Goal: Task Accomplishment & Management: Use online tool/utility

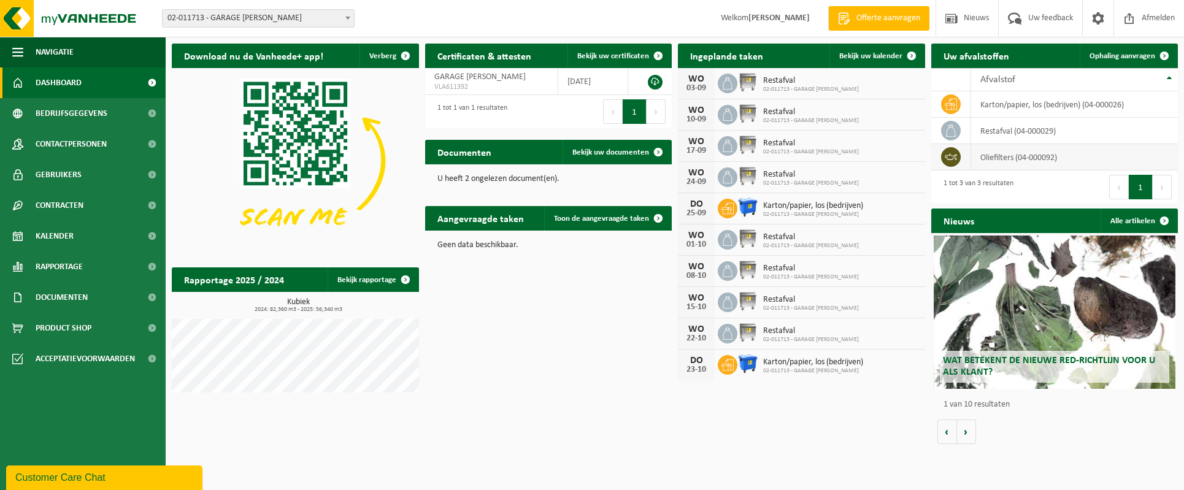
click at [990, 156] on td "oliefilters (04-000092)" at bounding box center [1074, 157] width 207 height 26
click at [950, 154] on icon at bounding box center [951, 157] width 12 height 6
click at [1127, 52] on span "Ophaling aanvragen" at bounding box center [1122, 56] width 66 height 8
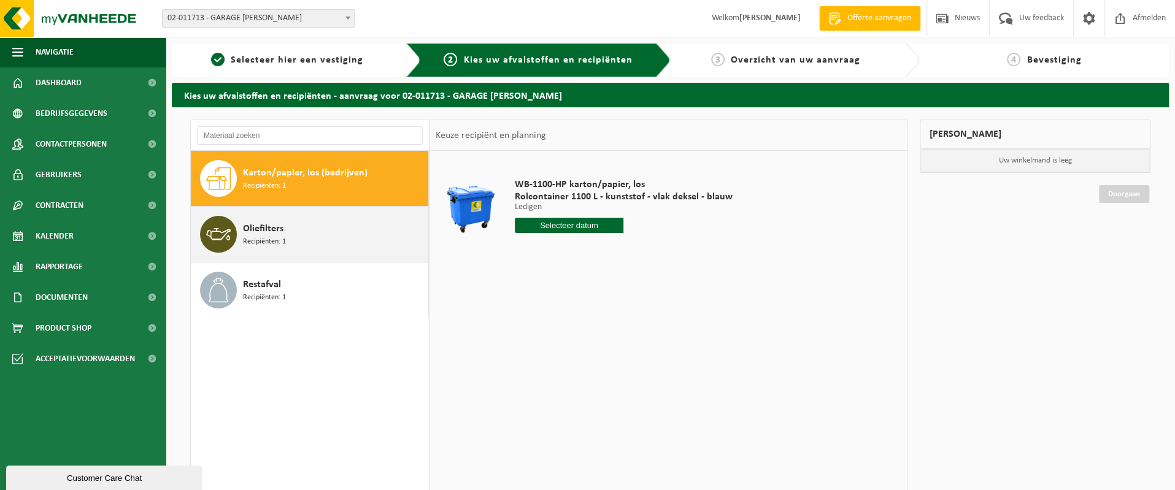
click at [258, 226] on span "Oliefilters" at bounding box center [263, 228] width 40 height 15
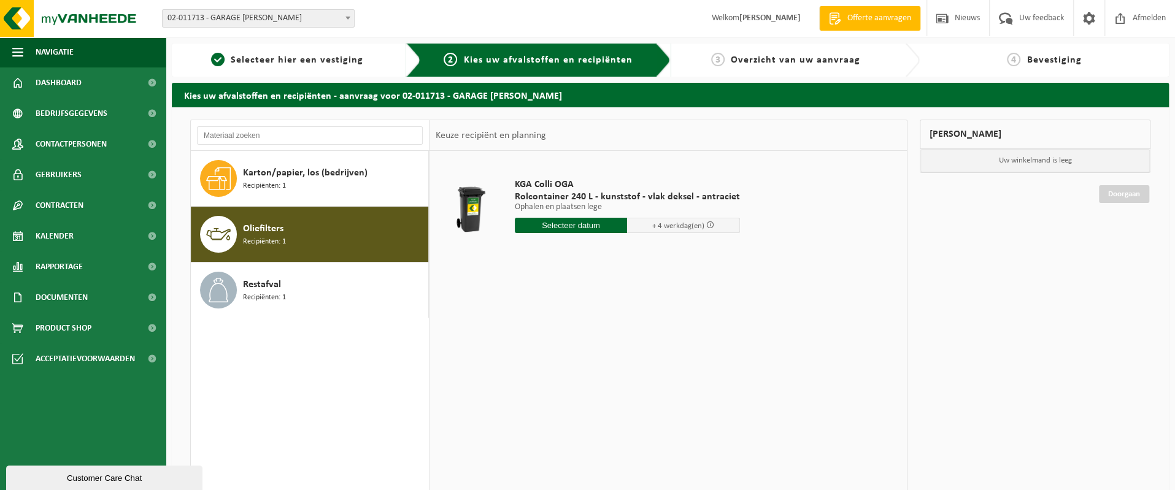
click at [707, 224] on span at bounding box center [710, 225] width 8 height 8
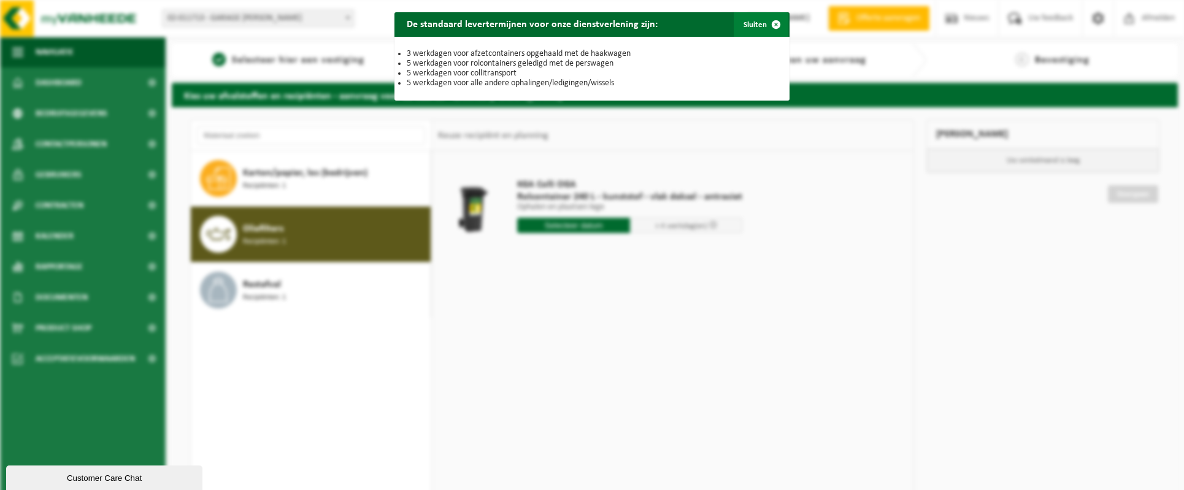
click at [752, 20] on button "Sluiten" at bounding box center [761, 24] width 55 height 25
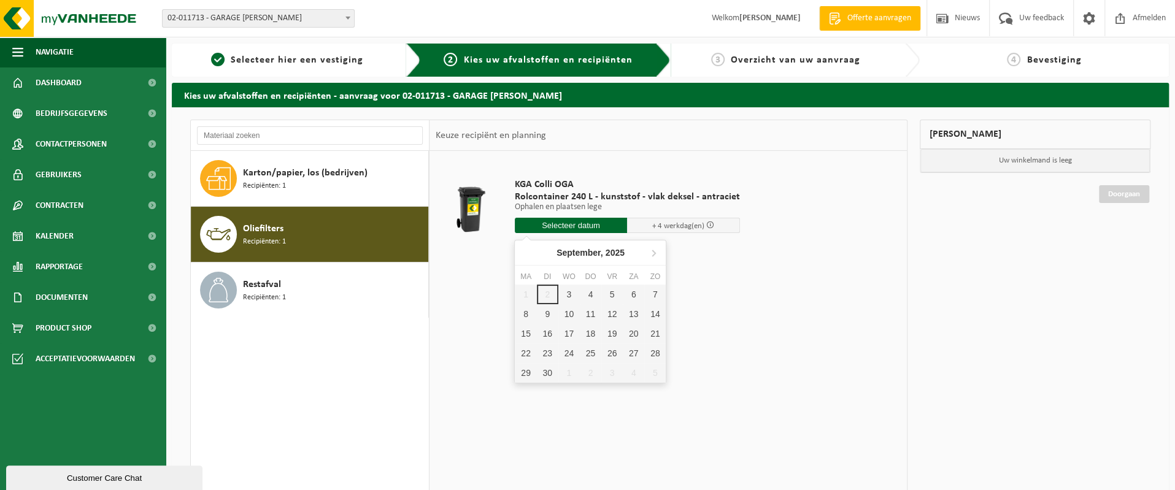
click at [582, 223] on input "text" at bounding box center [571, 225] width 113 height 15
click at [609, 293] on div "5" at bounding box center [611, 295] width 21 height 20
type input "Van 2025-09-05"
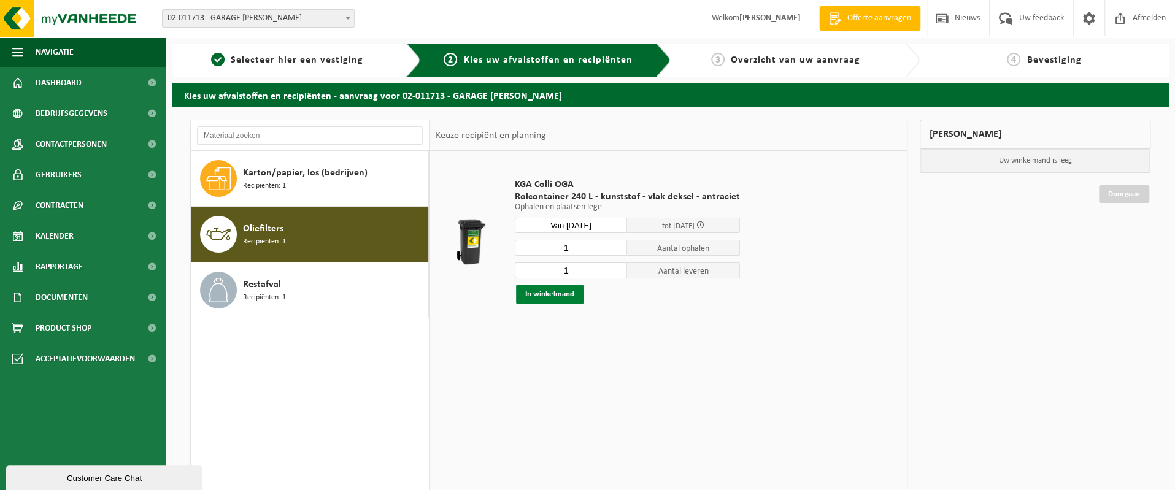
click at [553, 294] on button "In winkelmand" at bounding box center [549, 295] width 67 height 20
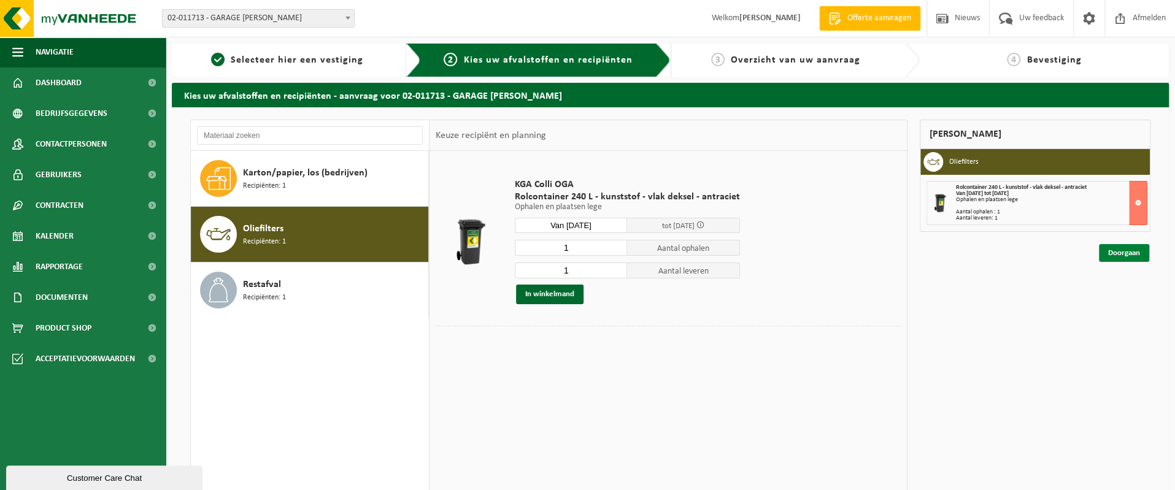
click at [1111, 262] on link "Doorgaan" at bounding box center [1124, 253] width 50 height 18
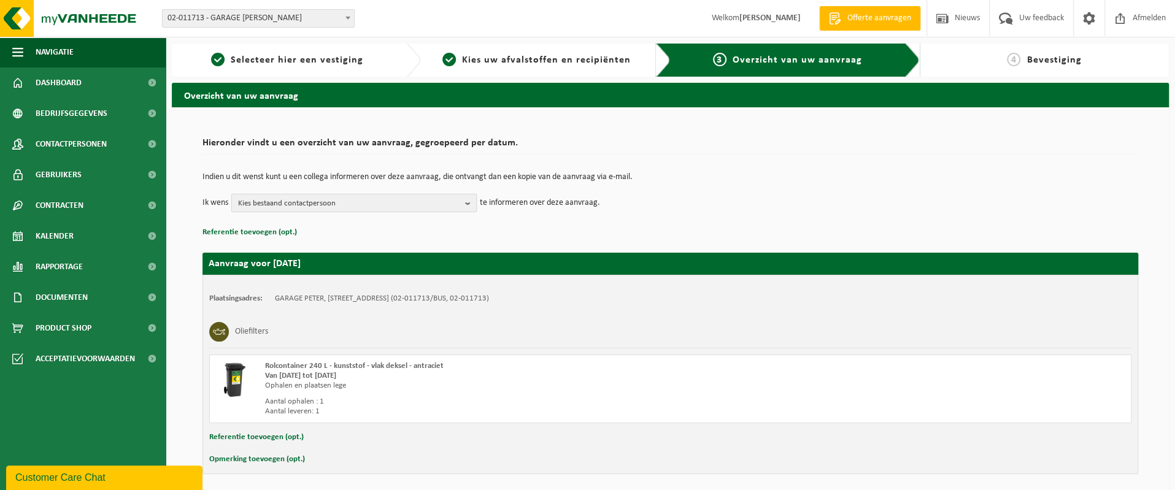
click at [363, 202] on span "Kies bestaand contactpersoon" at bounding box center [349, 203] width 222 height 18
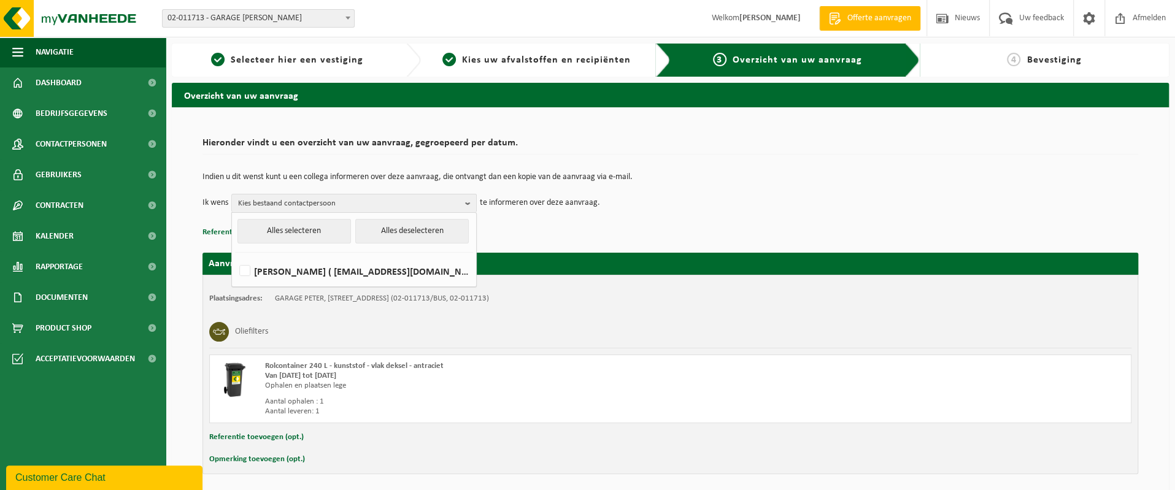
click at [688, 202] on td "Ik wens Kies bestaand contactpersoon Alles selecteren Alles deselecteren stefaa…" at bounding box center [669, 203] width 935 height 18
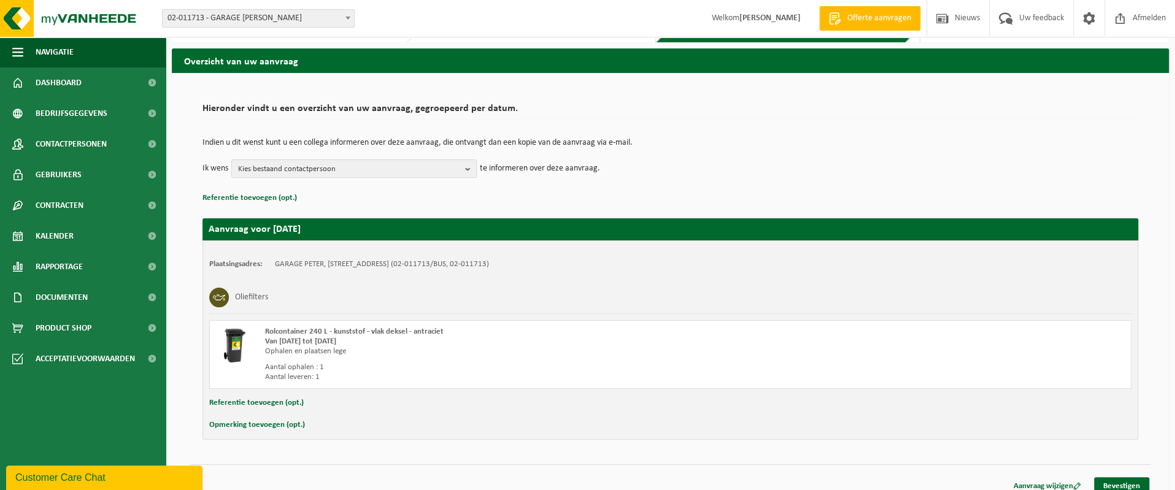
scroll to position [45, 0]
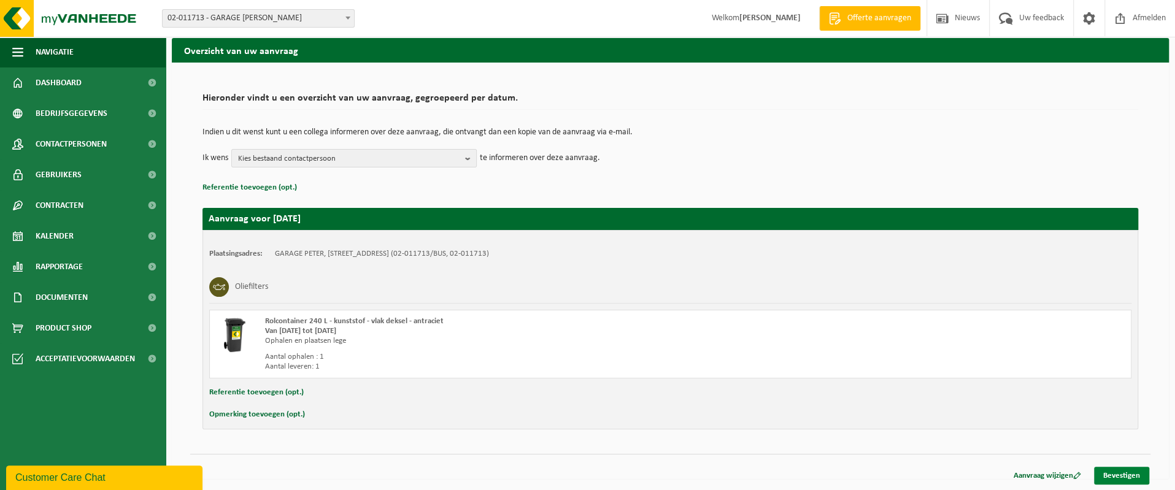
click at [1107, 471] on link "Bevestigen" at bounding box center [1121, 476] width 55 height 18
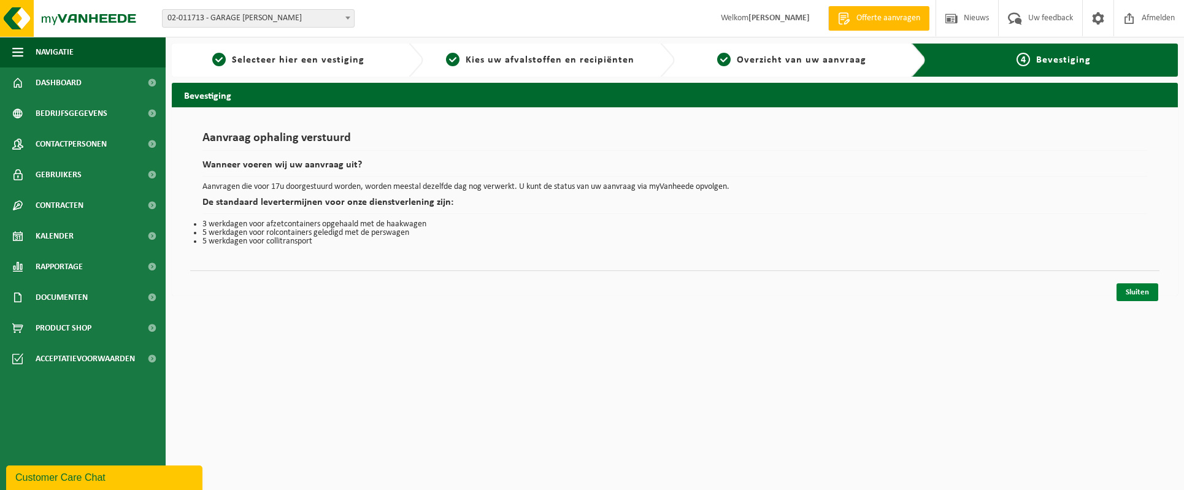
click at [1141, 290] on link "Sluiten" at bounding box center [1137, 292] width 42 height 18
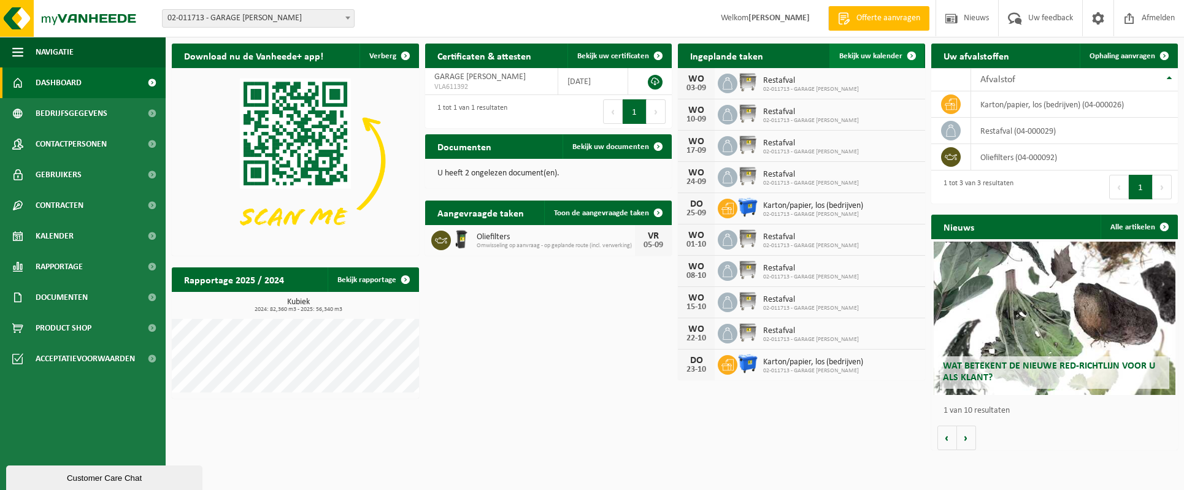
click at [870, 55] on span "Bekijk uw kalender" at bounding box center [870, 56] width 63 height 8
